Goal: Task Accomplishment & Management: Manage account settings

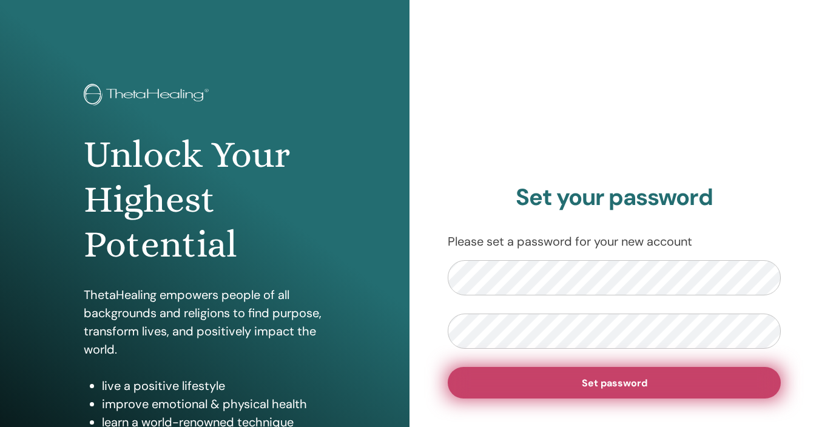
click at [610, 380] on span "Set password" at bounding box center [615, 383] width 66 height 13
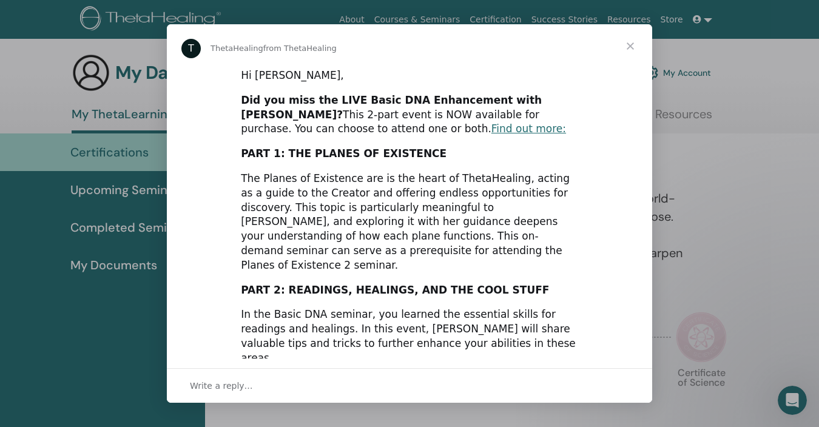
click at [275, 377] on link "GET ACCESS NOW" at bounding box center [288, 383] width 94 height 12
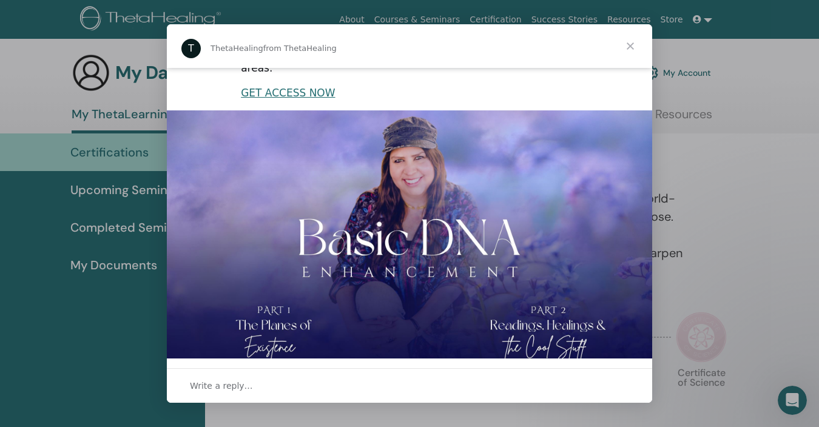
scroll to position [288, 0]
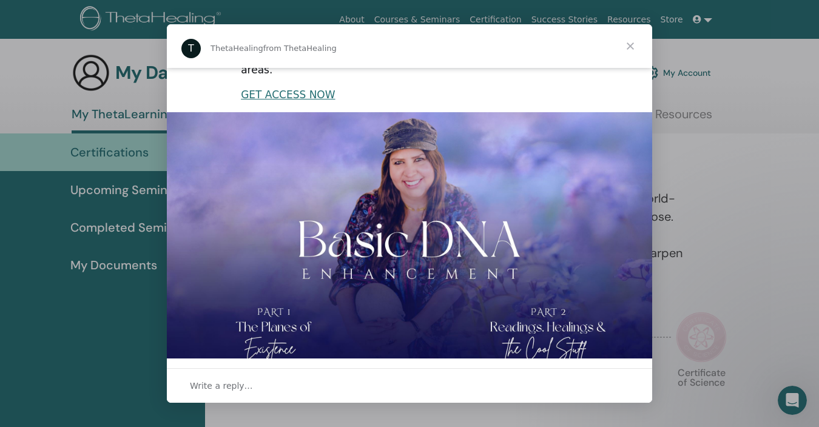
click at [628, 44] on span "Close" at bounding box center [631, 46] width 44 height 44
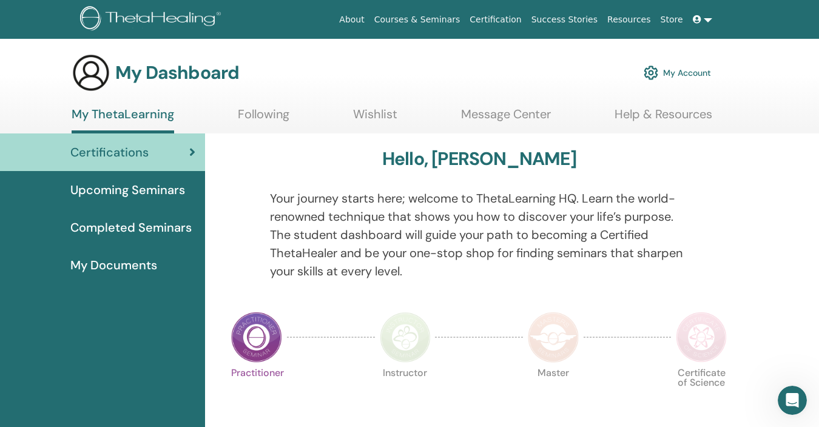
click at [709, 24] on link at bounding box center [702, 19] width 29 height 22
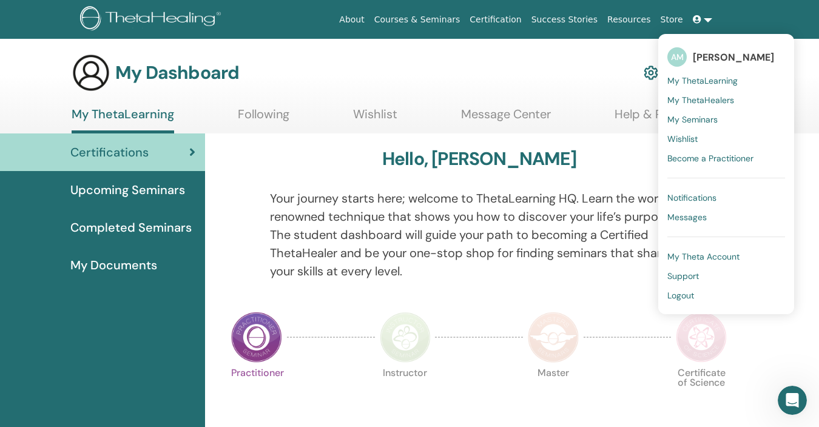
click at [508, 292] on div "Your journey starts here; welcome to ThetaLearning HQ. Learn the world-renowned…" at bounding box center [479, 242] width 436 height 106
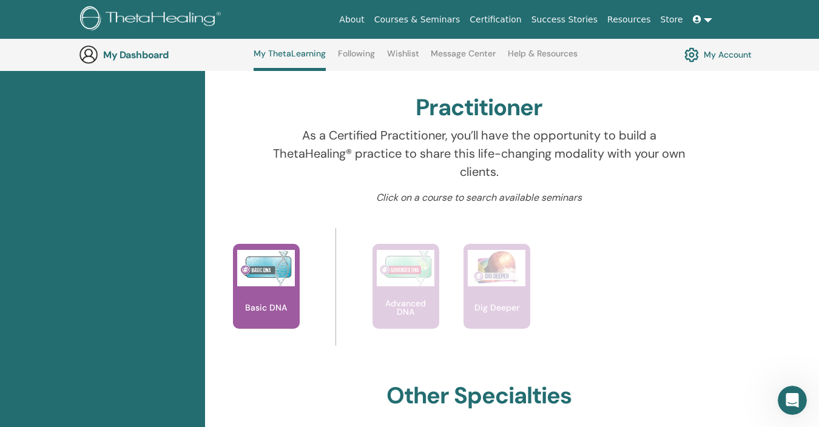
scroll to position [383, 0]
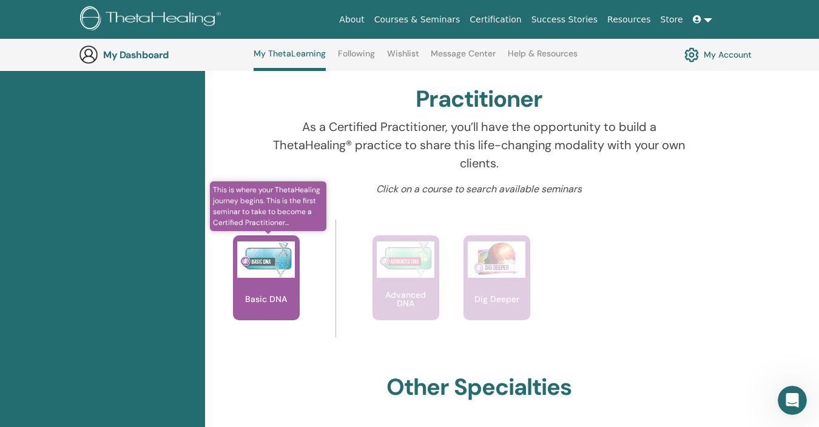
click at [275, 274] on img at bounding box center [266, 259] width 58 height 36
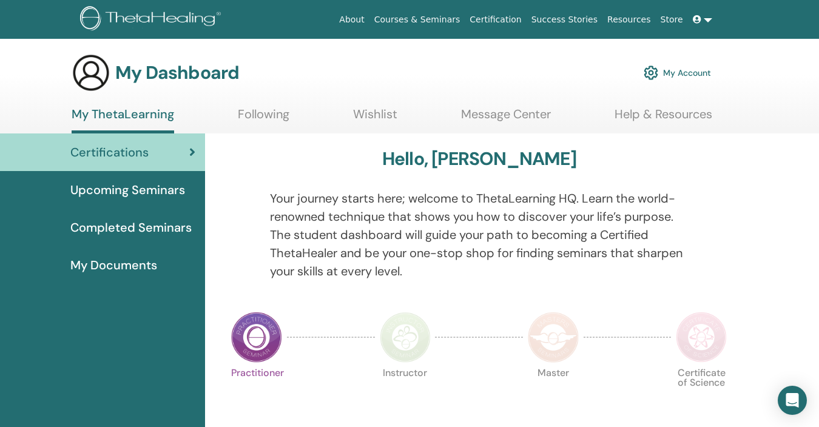
click at [128, 227] on span "Completed Seminars" at bounding box center [130, 227] width 121 height 18
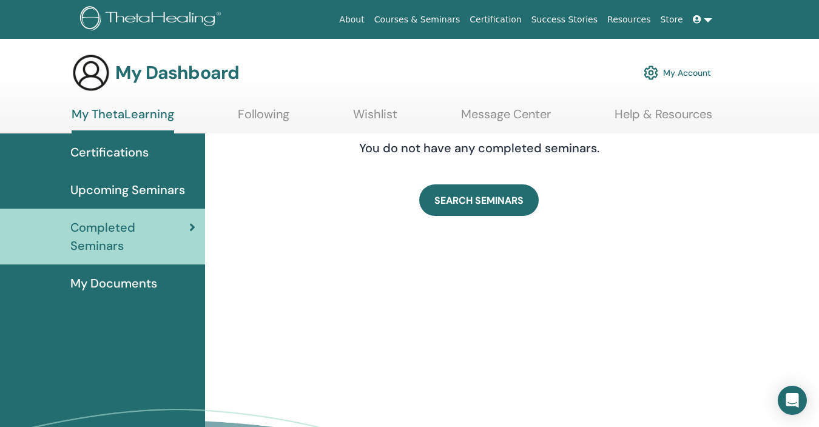
click at [123, 285] on span "My Documents" at bounding box center [113, 283] width 87 height 18
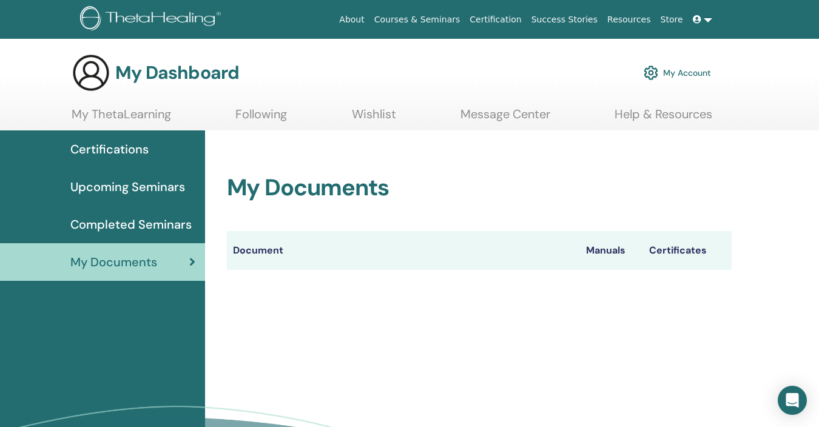
click at [683, 73] on link "My Account" at bounding box center [677, 72] width 67 height 27
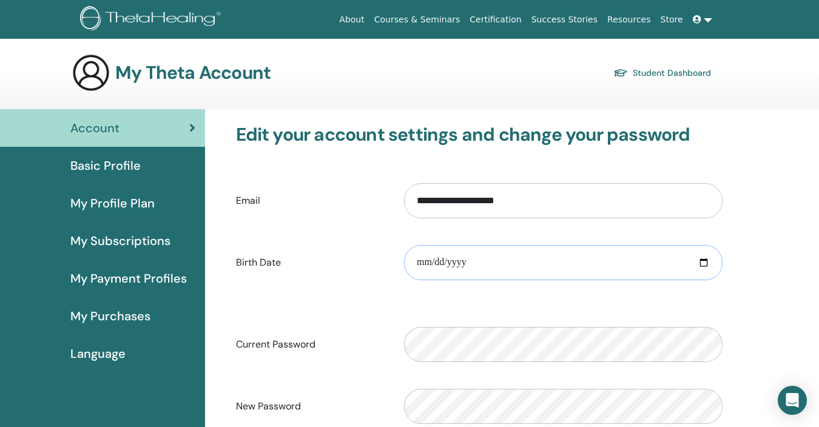
click at [428, 262] on input "date" at bounding box center [563, 262] width 319 height 35
click at [473, 262] on input "date" at bounding box center [563, 262] width 319 height 35
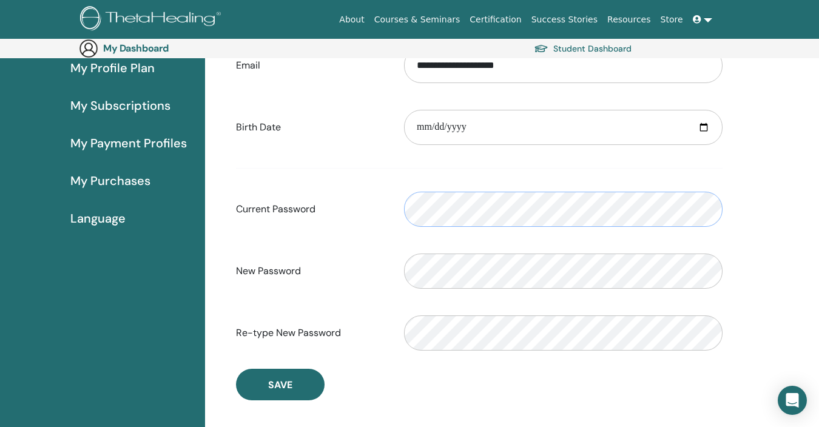
scroll to position [158, 0]
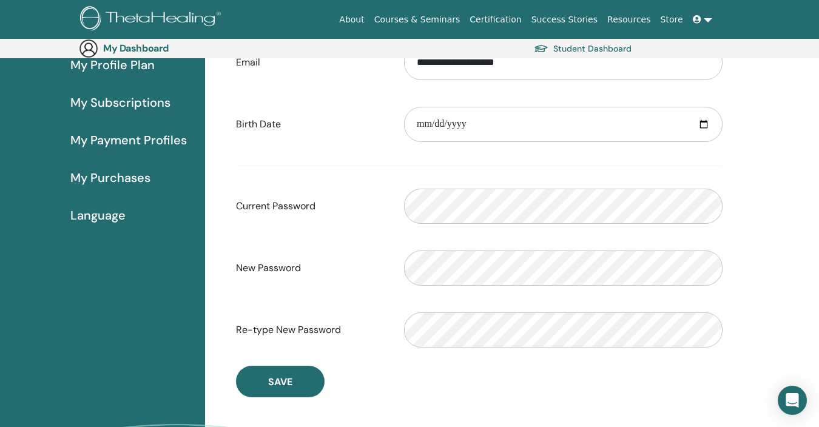
click at [359, 292] on div "New Password Verification password mismatch" at bounding box center [479, 268] width 505 height 52
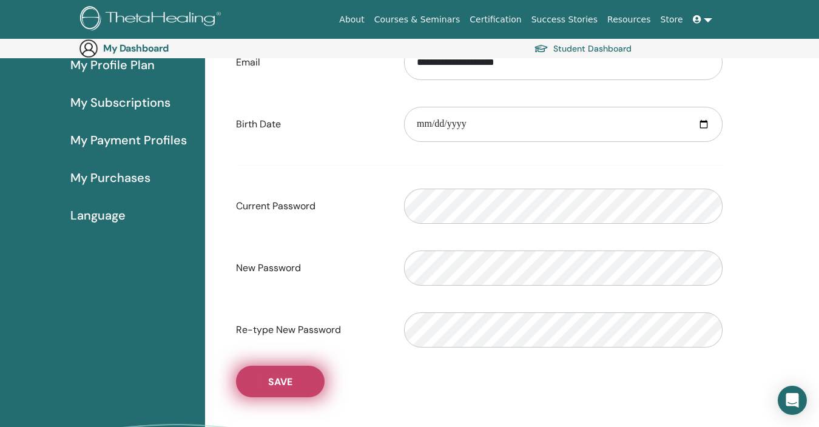
click at [293, 388] on button "Save" at bounding box center [280, 382] width 89 height 32
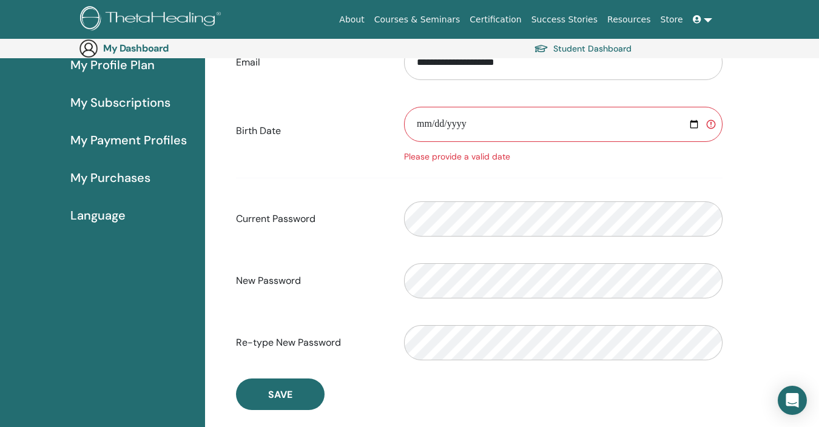
click at [443, 126] on input "date" at bounding box center [563, 124] width 319 height 35
type input "**********"
click at [587, 192] on form "**********" at bounding box center [479, 202] width 487 height 333
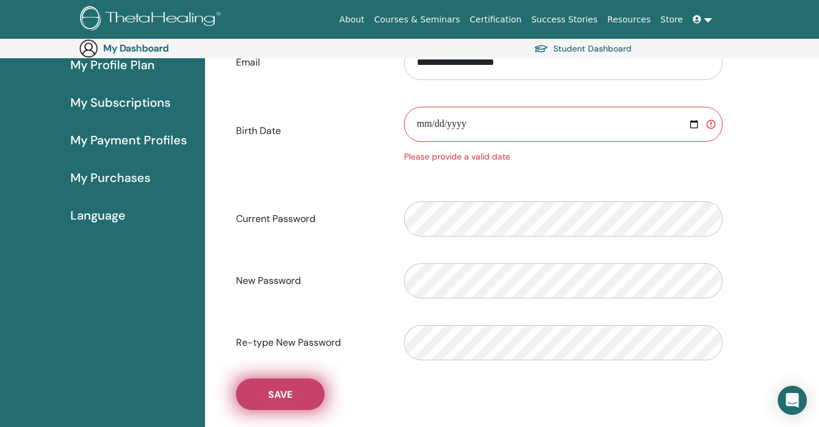
click at [275, 408] on button "Save" at bounding box center [280, 395] width 89 height 32
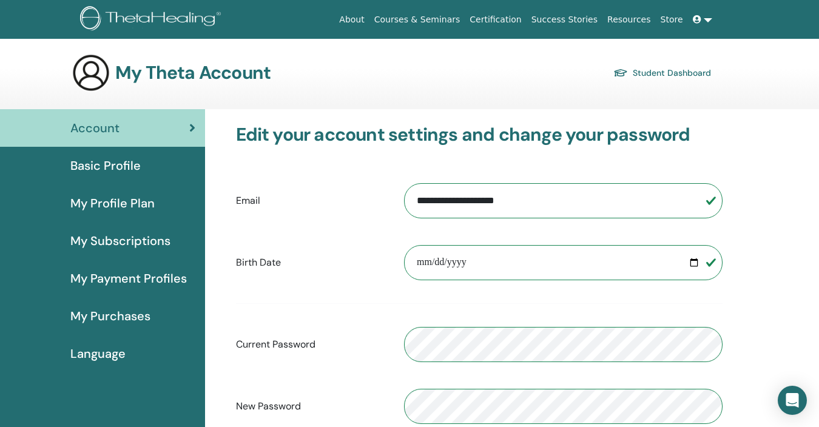
scroll to position [0, 0]
click at [111, 164] on span "Basic Profile" at bounding box center [105, 166] width 70 height 18
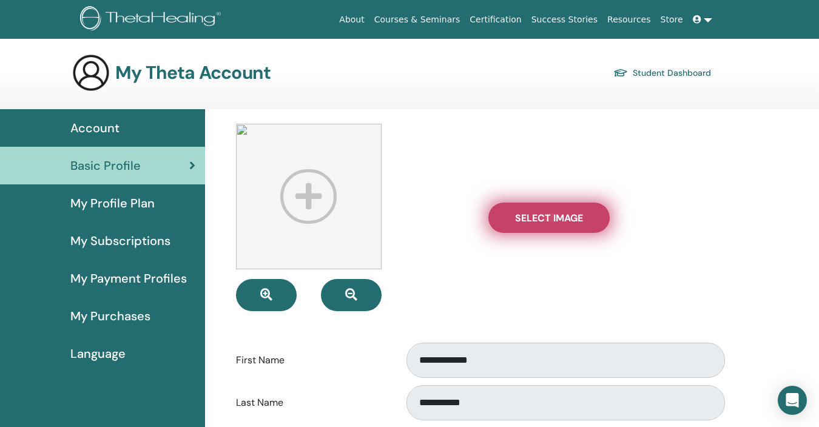
click at [554, 217] on span "Select Image" at bounding box center [549, 218] width 68 height 13
click at [554, 217] on input "Select Image" at bounding box center [549, 218] width 16 height 8
type input "**********"
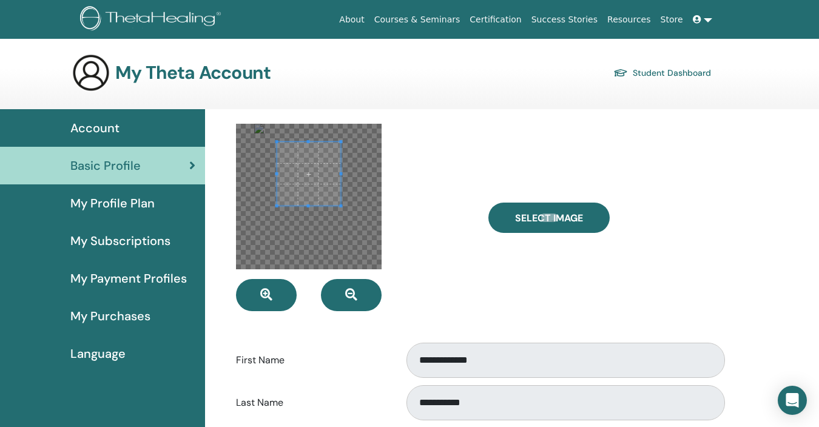
click at [302, 206] on div at bounding box center [309, 174] width 64 height 64
click at [309, 168] on span at bounding box center [309, 164] width 64 height 64
click at [344, 213] on div at bounding box center [309, 197] width 146 height 146
click at [317, 150] on span at bounding box center [308, 163] width 67 height 67
click at [350, 220] on div at bounding box center [309, 197] width 146 height 146
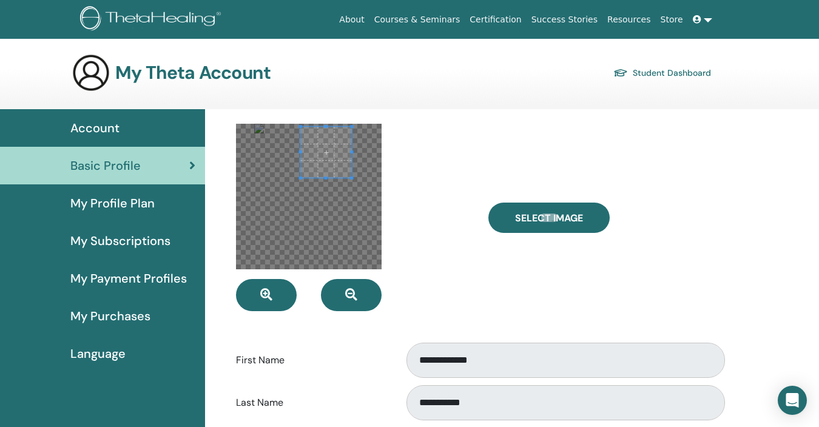
click at [299, 164] on div at bounding box center [309, 197] width 146 height 146
click at [314, 163] on span at bounding box center [308, 160] width 51 height 51
click at [518, 280] on div "Select Image" at bounding box center [605, 217] width 252 height 187
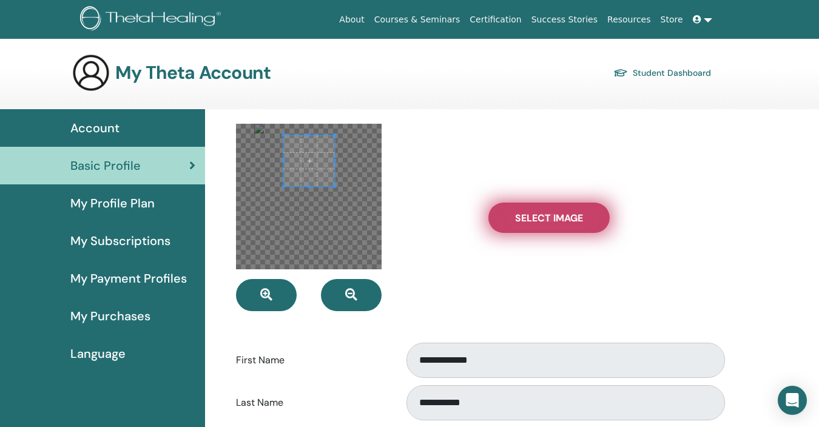
click at [532, 214] on span "Select Image" at bounding box center [549, 218] width 68 height 13
click at [541, 214] on input "Select Image" at bounding box center [549, 218] width 16 height 8
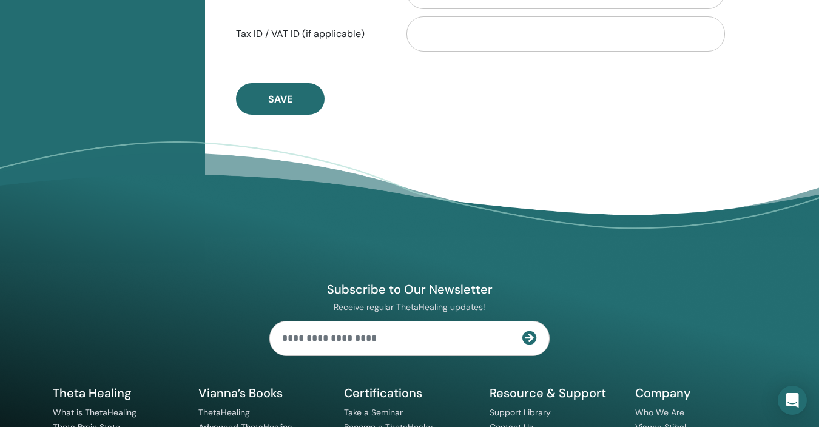
scroll to position [695, 0]
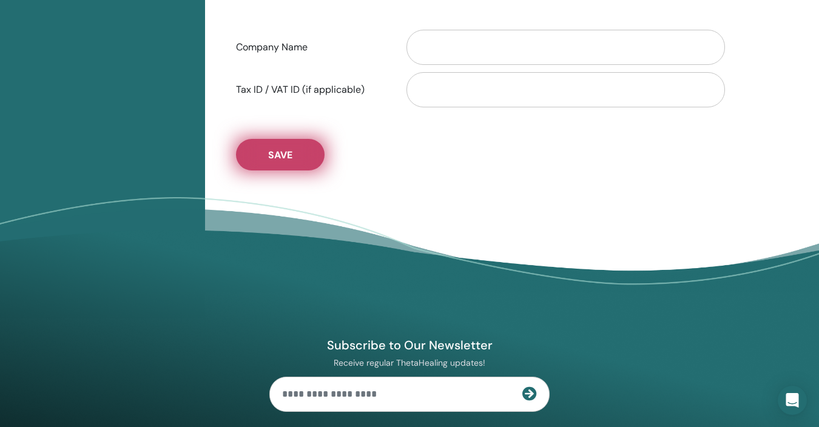
click at [266, 159] on button "Save" at bounding box center [280, 155] width 89 height 32
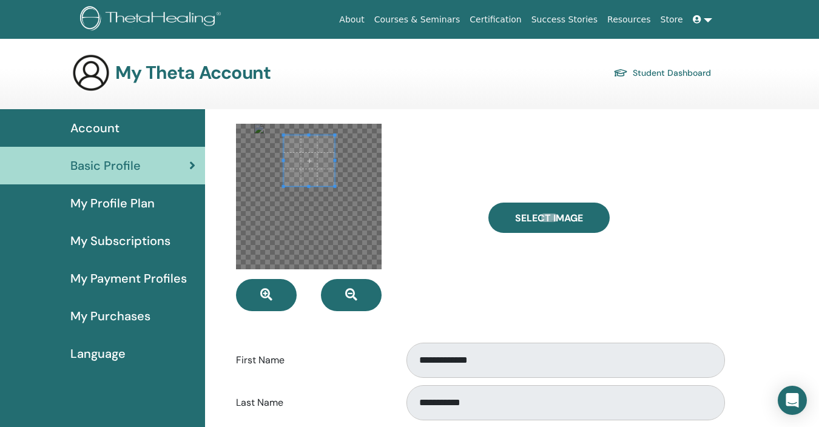
scroll to position [0, 0]
click at [451, 286] on div at bounding box center [353, 217] width 252 height 187
click at [109, 200] on span "My Profile Plan" at bounding box center [112, 203] width 84 height 18
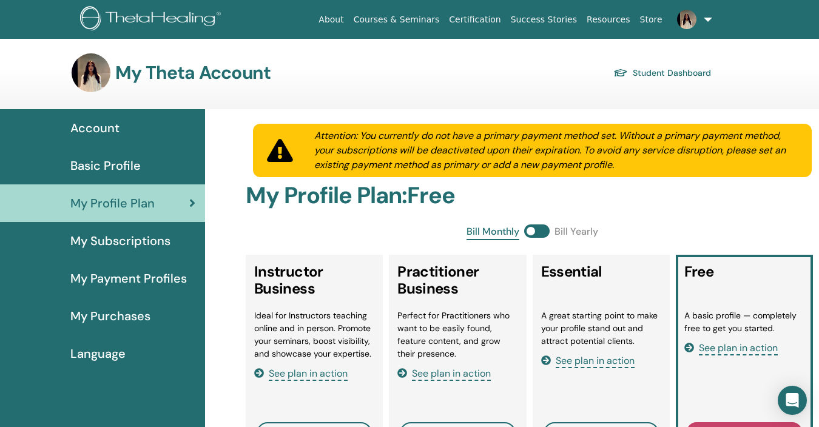
click at [107, 169] on span "Basic Profile" at bounding box center [105, 166] width 70 height 18
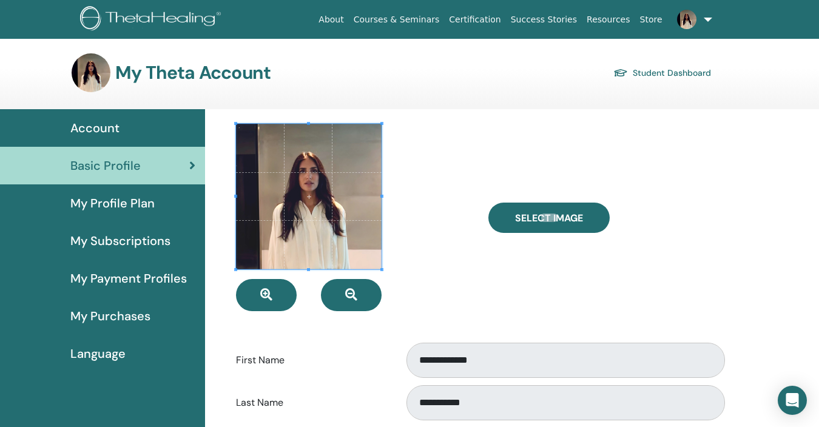
click at [514, 266] on div "Select Image" at bounding box center [605, 217] width 252 height 187
click at [100, 201] on span "My Profile Plan" at bounding box center [112, 203] width 84 height 18
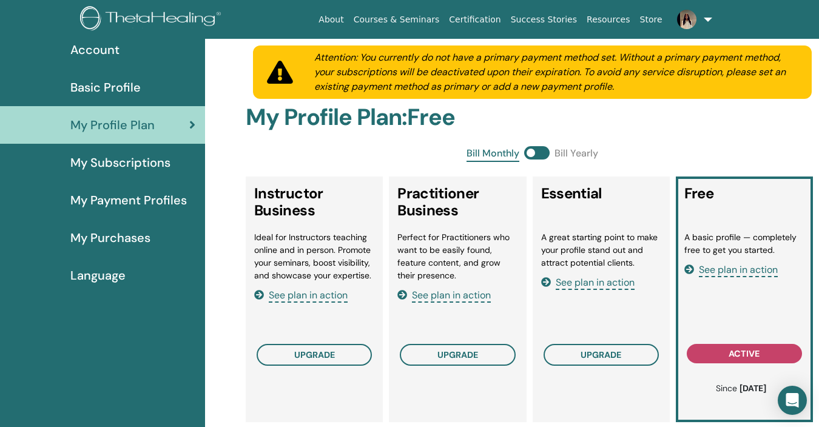
scroll to position [77, 0]
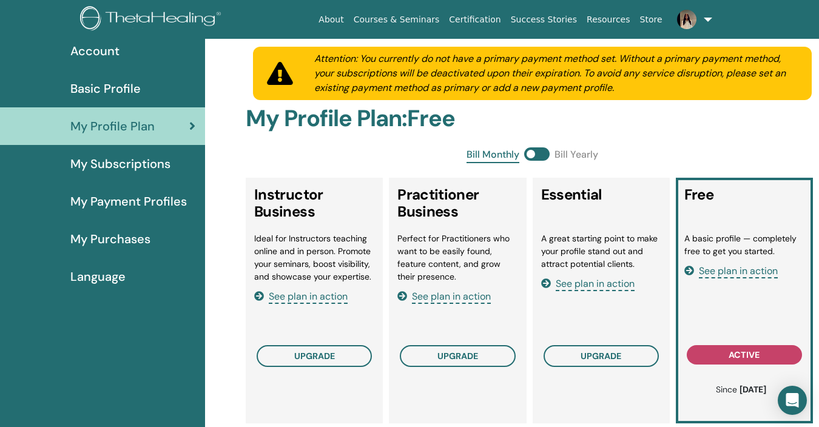
click at [109, 201] on span "My Payment Profiles" at bounding box center [128, 201] width 117 height 18
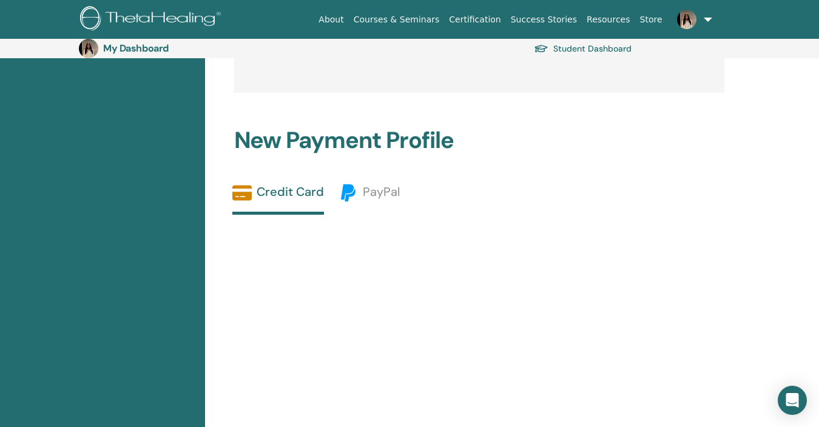
scroll to position [121, 0]
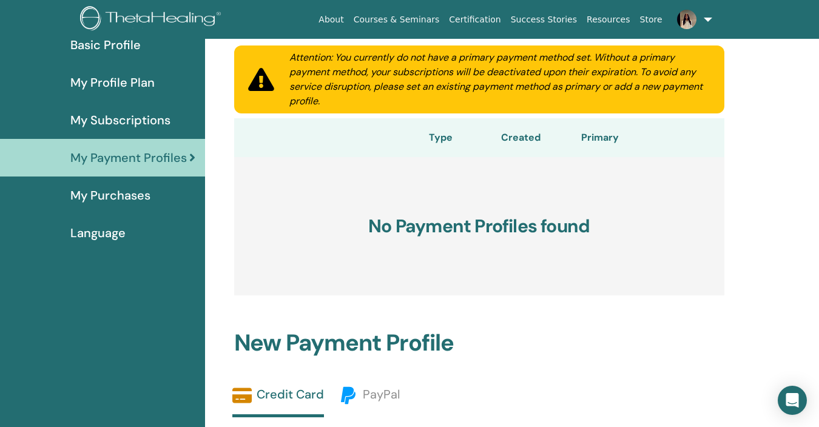
click at [135, 204] on span "My Purchases" at bounding box center [110, 195] width 80 height 18
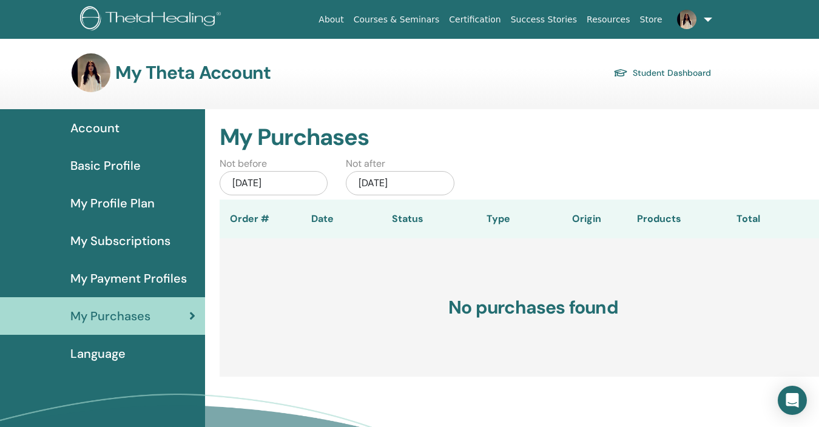
click at [110, 171] on span "Basic Profile" at bounding box center [105, 166] width 70 height 18
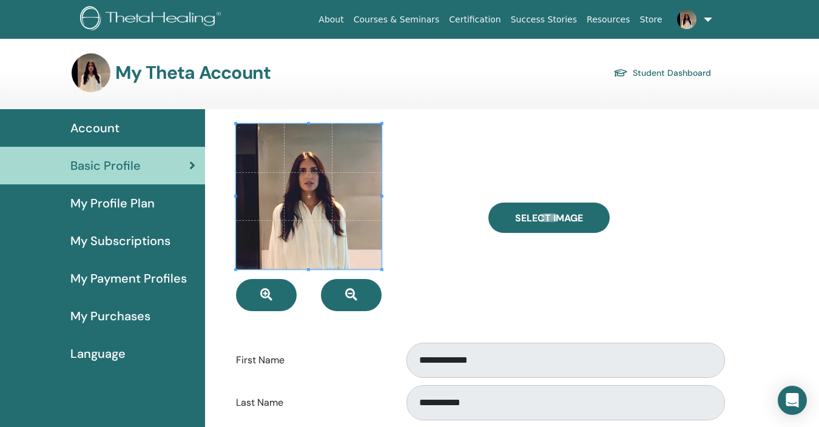
click at [442, 282] on div at bounding box center [353, 217] width 252 height 187
click at [448, 156] on div at bounding box center [353, 217] width 252 height 187
click at [711, 22] on link at bounding box center [692, 19] width 50 height 39
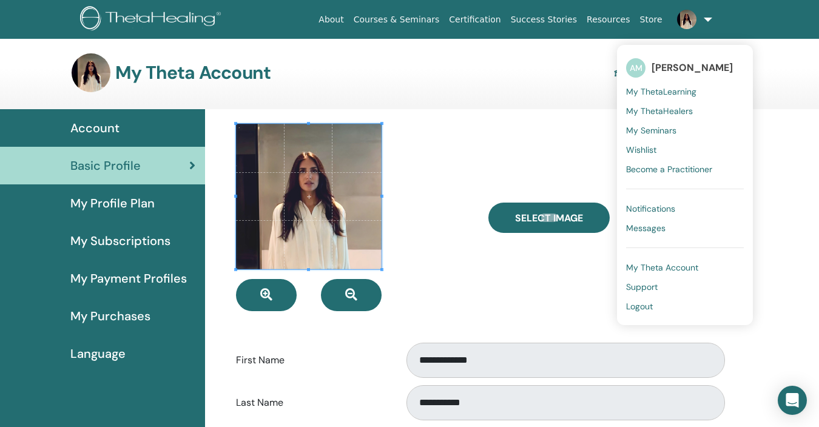
click at [647, 135] on span "My Seminars" at bounding box center [651, 130] width 50 height 11
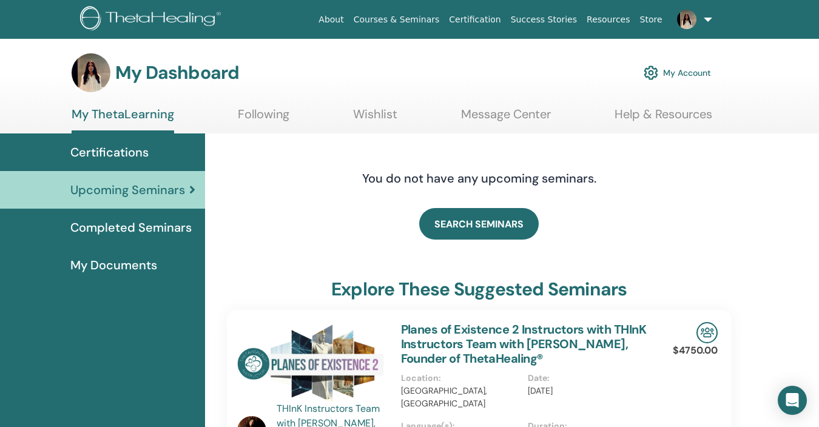
click at [255, 115] on link "Following" at bounding box center [264, 119] width 52 height 24
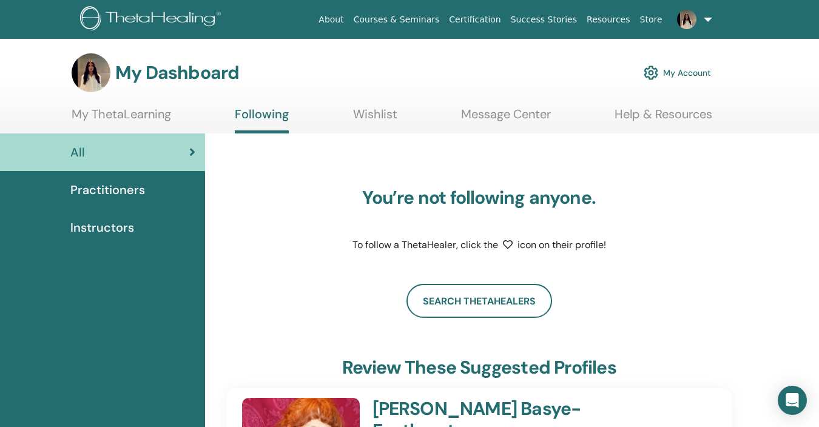
click at [135, 117] on link "My ThetaLearning" at bounding box center [122, 119] width 100 height 24
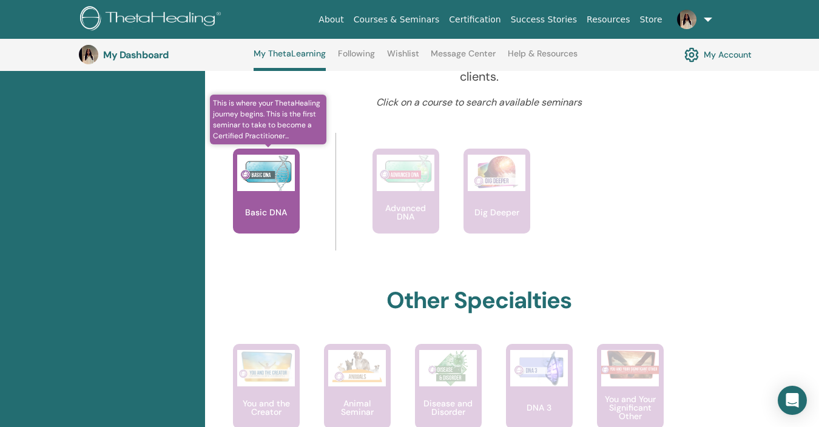
scroll to position [477, 0]
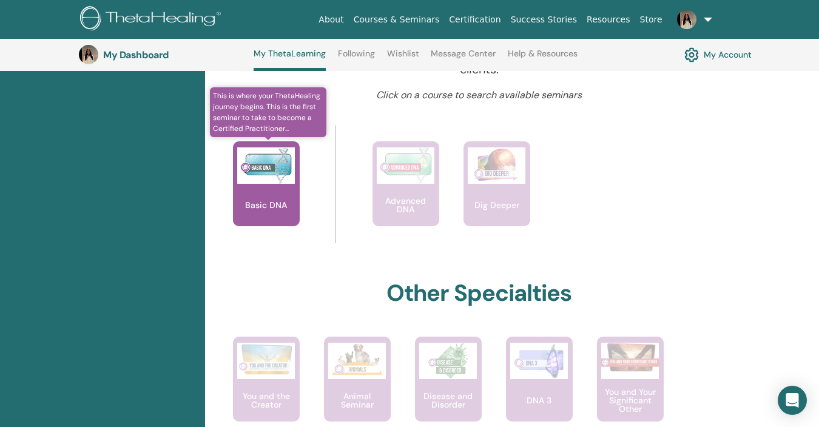
click at [257, 191] on div "Basic DNA" at bounding box center [266, 183] width 67 height 85
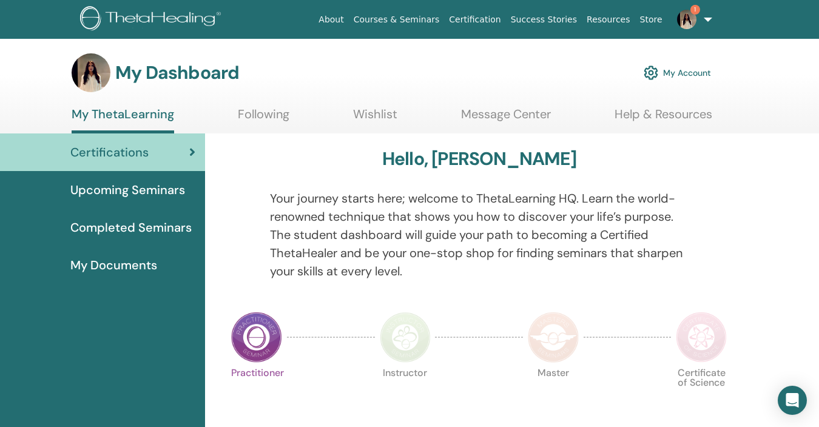
click at [161, 190] on span "Upcoming Seminars" at bounding box center [127, 190] width 115 height 18
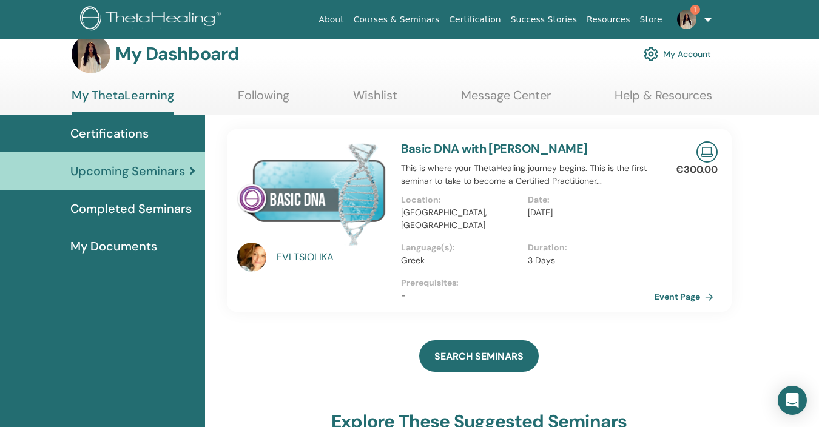
scroll to position [22, 0]
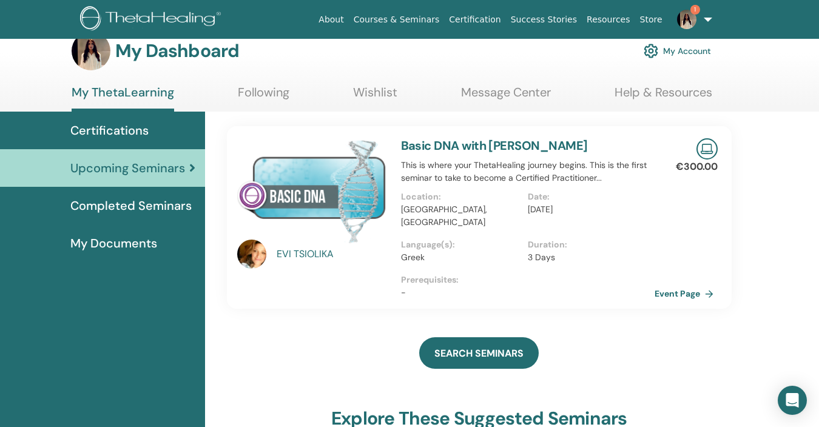
click at [322, 252] on div "EVI TSIOLIKA" at bounding box center [333, 254] width 112 height 15
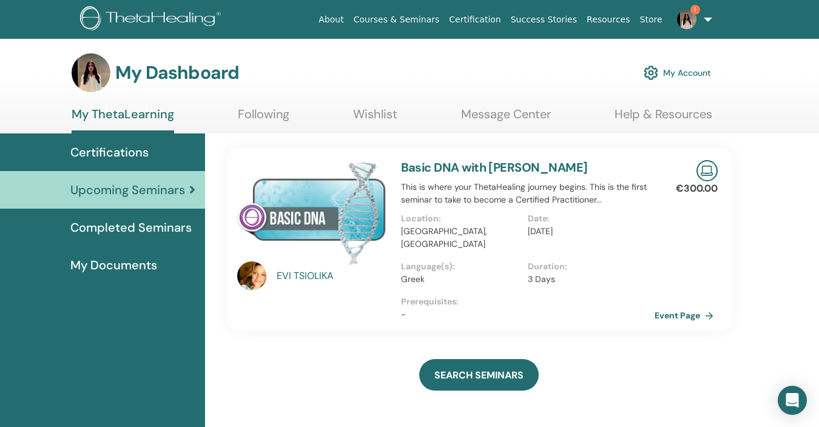
click at [292, 277] on div "EVI TSIOLIKA" at bounding box center [333, 276] width 112 height 15
click at [254, 279] on img at bounding box center [251, 276] width 29 height 29
click at [689, 306] on link "Event Page" at bounding box center [689, 315] width 64 height 18
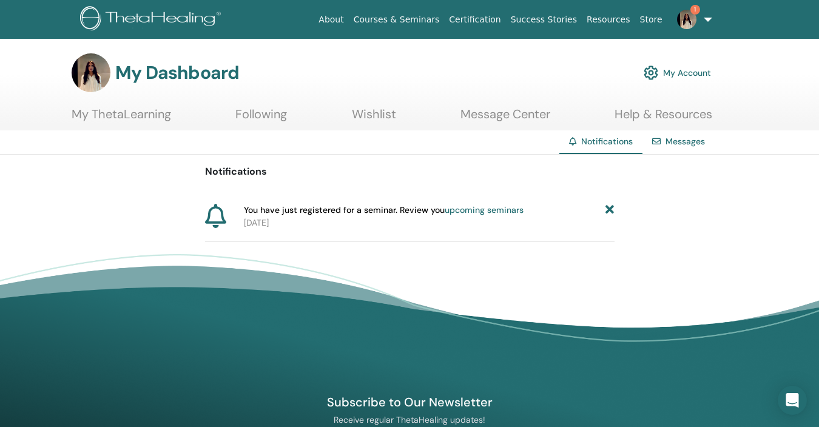
click at [459, 210] on link "upcoming seminars" at bounding box center [484, 209] width 79 height 11
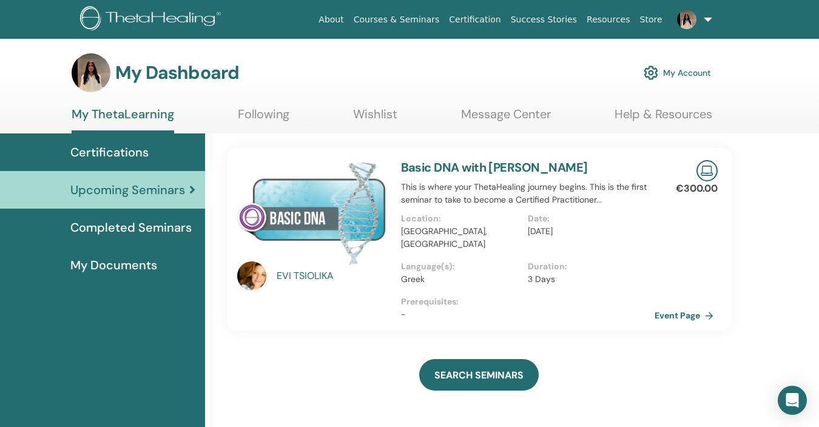
click at [348, 24] on link "About" at bounding box center [331, 19] width 35 height 22
